Goal: Check status: Check status

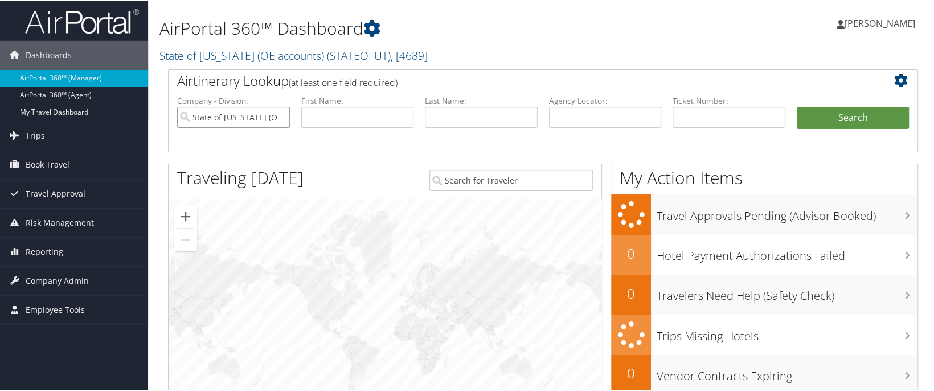
click at [280, 116] on input "State of Utah (OE accounts)" at bounding box center [233, 116] width 113 height 21
click at [694, 114] on input "text" at bounding box center [729, 116] width 113 height 21
paste input "8900897568156"
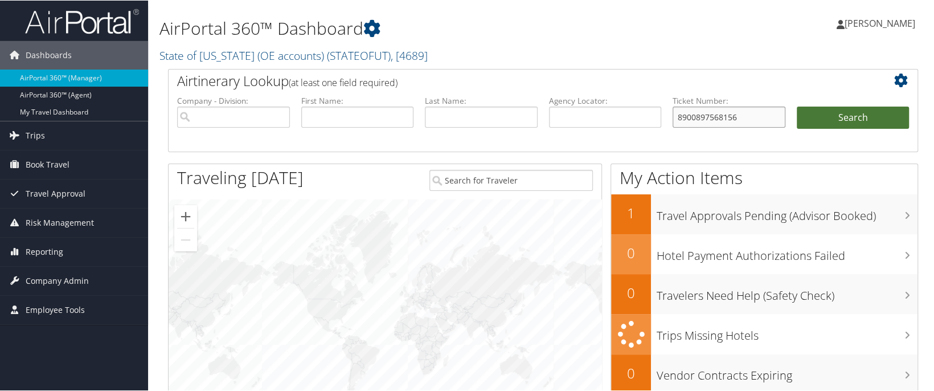
type input "8900897568156"
click at [817, 118] on button "Search" at bounding box center [853, 117] width 113 height 23
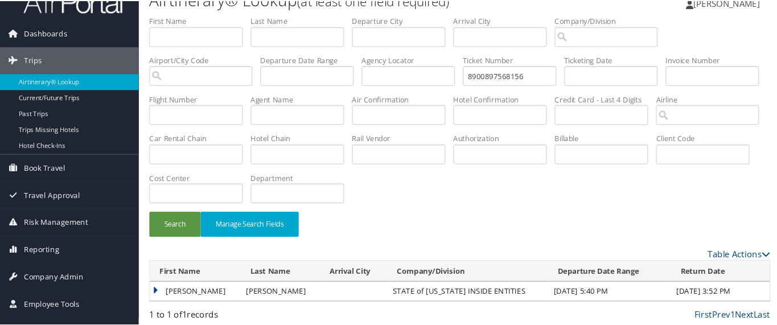
scroll to position [20, 0]
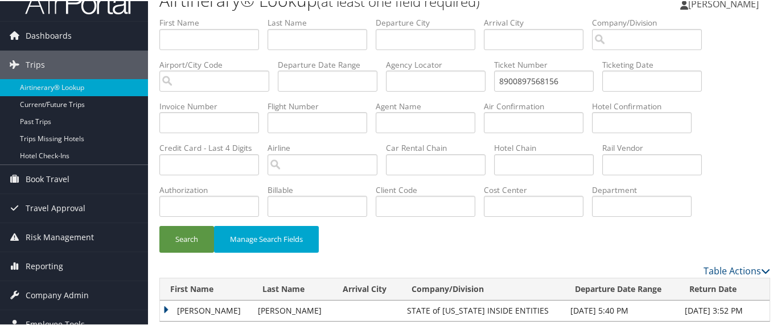
click at [196, 309] on td "[PERSON_NAME]" at bounding box center [206, 310] width 92 height 21
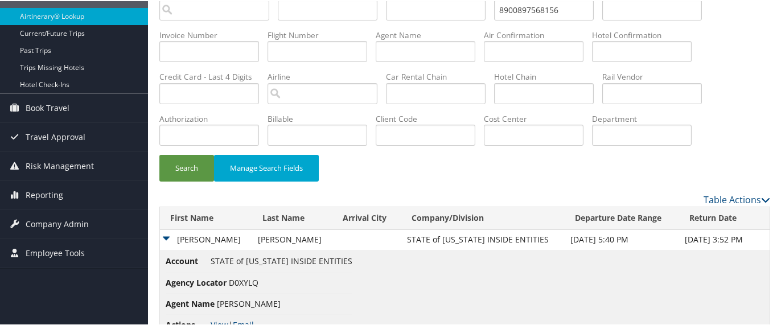
scroll to position [124, 0]
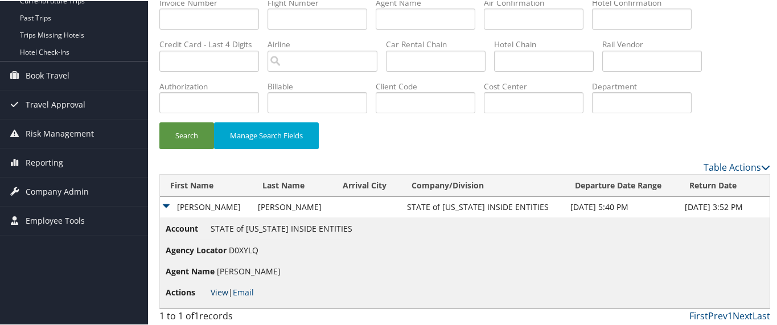
click at [226, 292] on link "View" at bounding box center [220, 291] width 18 height 11
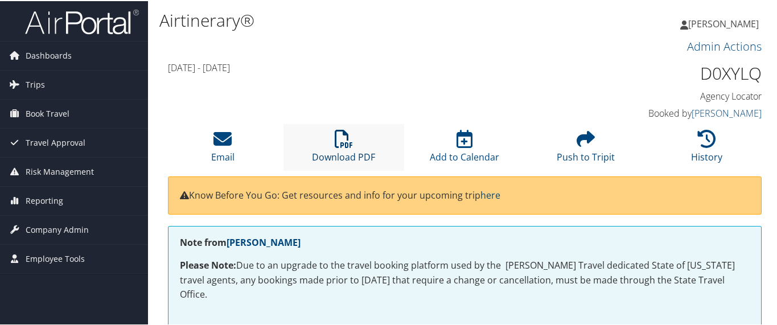
click at [347, 146] on icon at bounding box center [344, 138] width 18 height 18
